Goal: Use online tool/utility: Utilize a website feature to perform a specific function

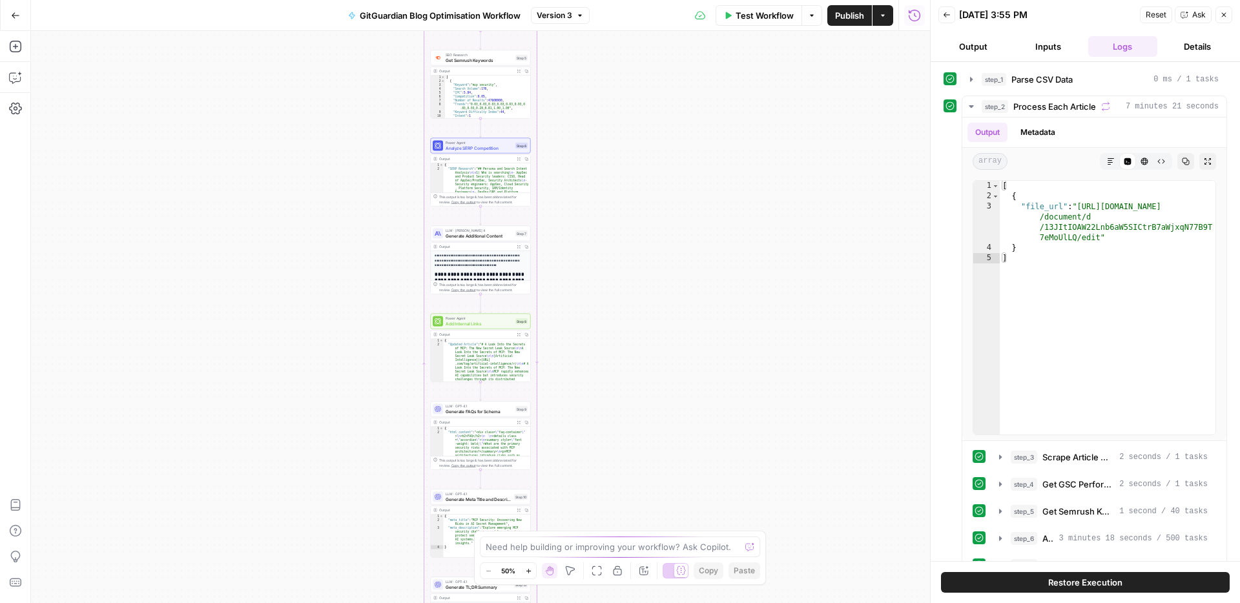
click at [17, 14] on icon "button" at bounding box center [15, 15] width 9 height 9
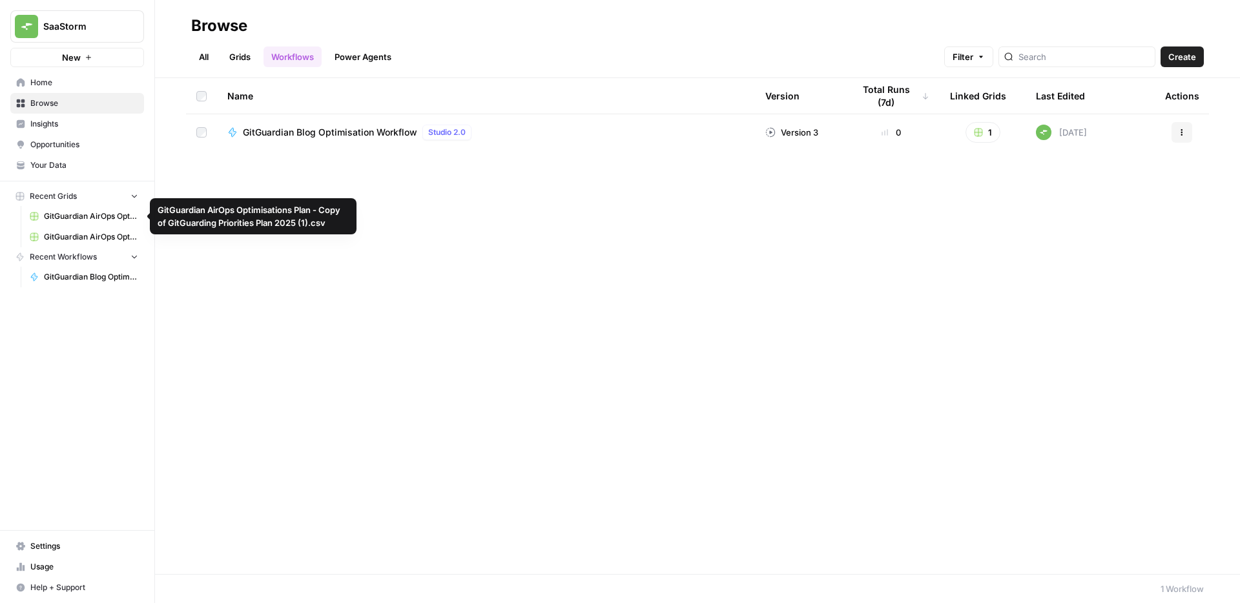
click at [70, 277] on span "GitGuardian Blog Optimisation Workflow" at bounding box center [91, 277] width 94 height 12
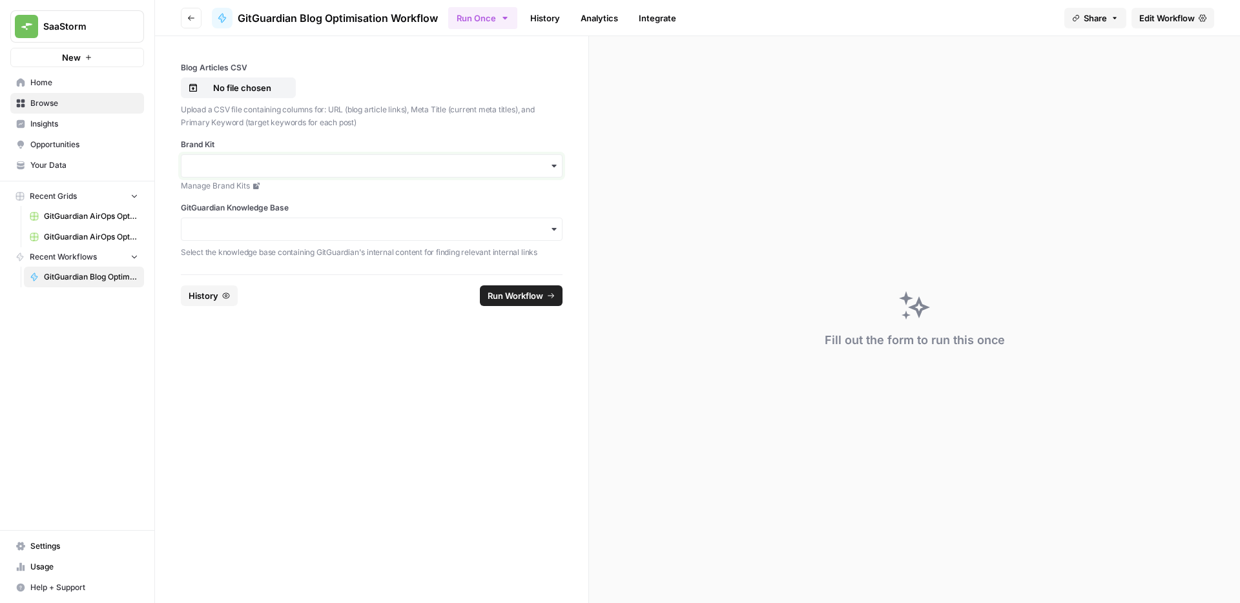
click at [258, 165] on input "Brand Kit" at bounding box center [371, 165] width 365 height 13
click at [232, 199] on div "GitGuardian" at bounding box center [371, 201] width 380 height 25
click at [274, 223] on input "GitGuardian Knowledge Base" at bounding box center [371, 229] width 365 height 13
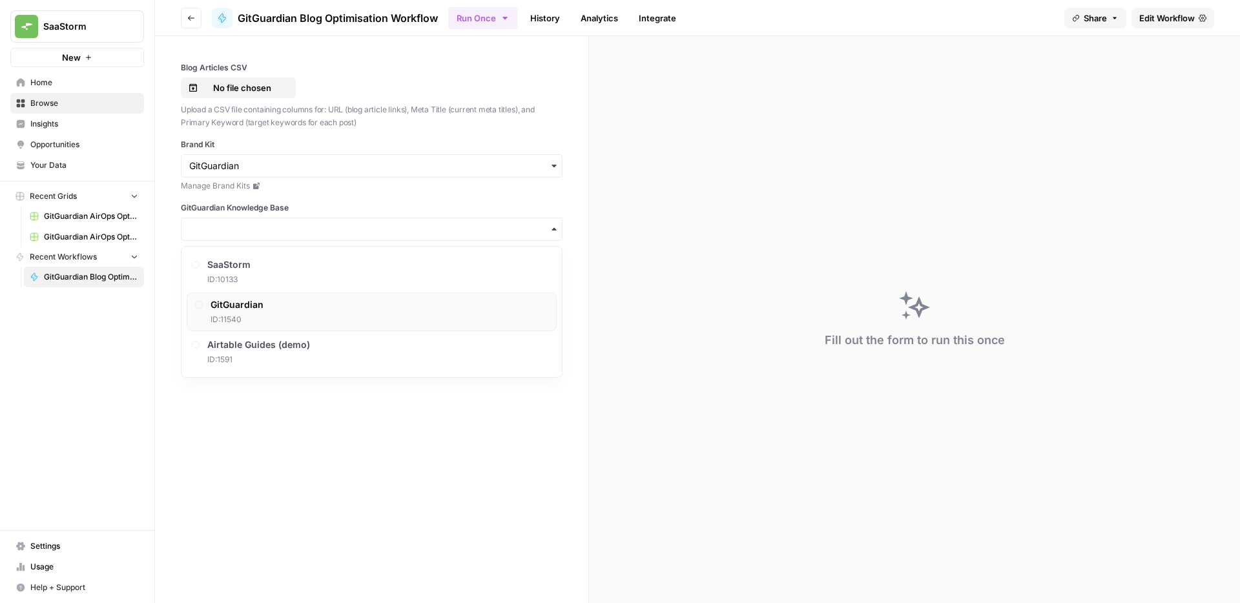
click at [198, 307] on div at bounding box center [199, 305] width 8 height 8
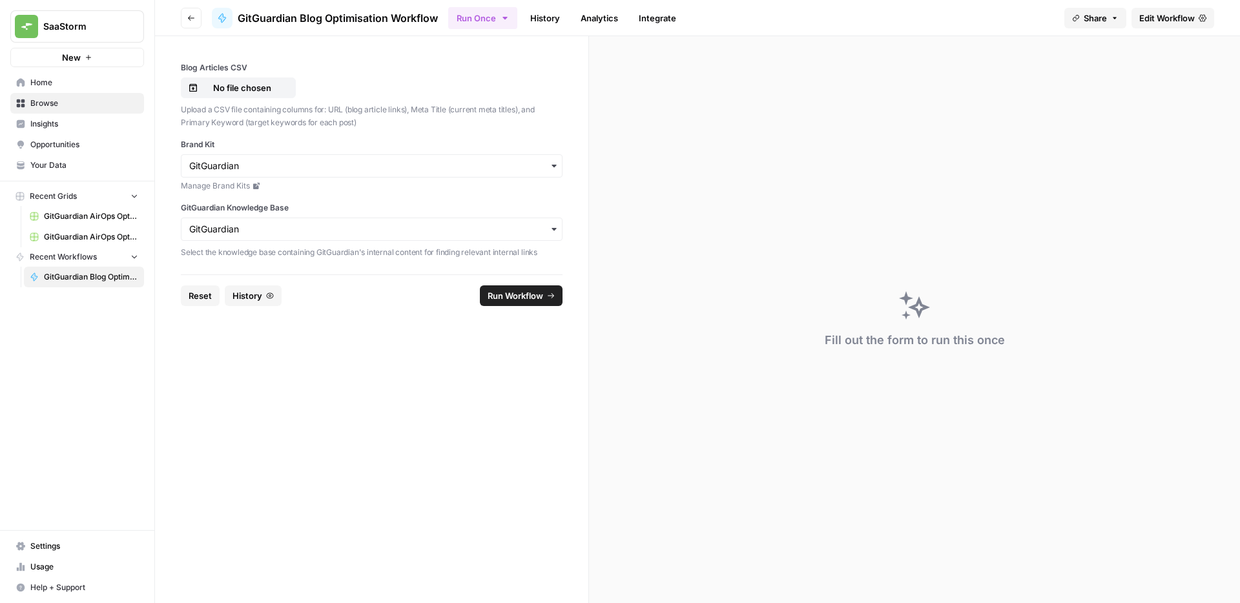
click at [458, 433] on form "Blog Articles CSV No file chosen Upload a CSV file containing columns for: URL …" at bounding box center [372, 319] width 434 height 567
click at [506, 26] on button "Run Once" at bounding box center [482, 18] width 69 height 22
click at [932, 196] on div "Fill out the form to run this once" at bounding box center [914, 319] width 651 height 567
